Goal: Obtain resource: Obtain resource

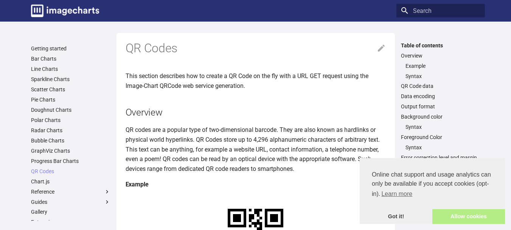
click at [456, 218] on link "Allow cookies" at bounding box center [469, 216] width 73 height 15
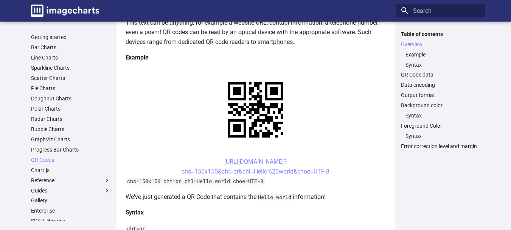
scroll to position [114, 0]
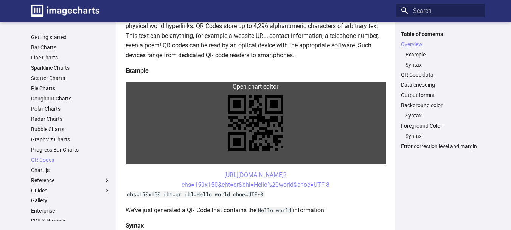
click at [146, 82] on link at bounding box center [256, 123] width 260 height 82
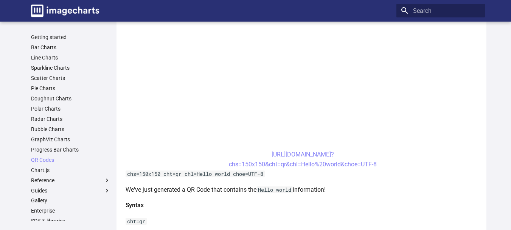
scroll to position [265, 0]
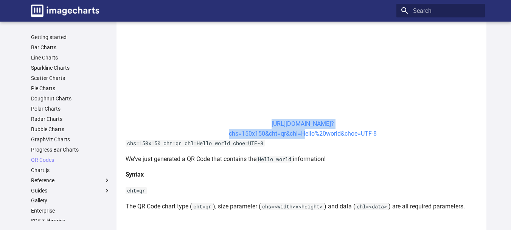
drag, startPoint x: 255, startPoint y: 120, endPoint x: 300, endPoint y: 133, distance: 46.7
click at [300, 133] on center "https://image-charts.com/chart? chs=150x150&cht=qr&chl=Hello%20world&choe=UTF-8" at bounding box center [303, 128] width 355 height 19
copy link "https://image-charts.com/chart? chs=150x150&cht=qr&chl="
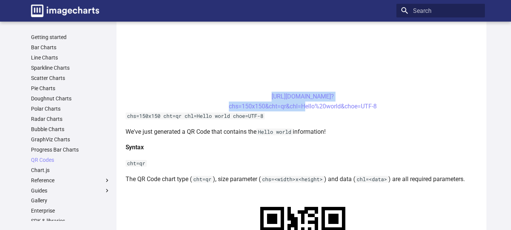
scroll to position [303, 0]
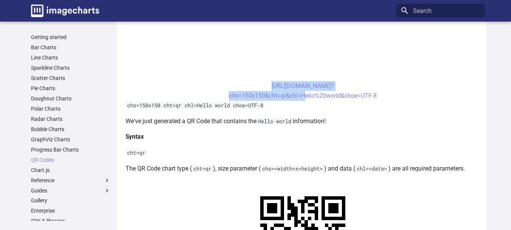
copy link "https://image-charts.com/chart? chs=150x150&cht=qr&chl="
